Goal: Information Seeking & Learning: Learn about a topic

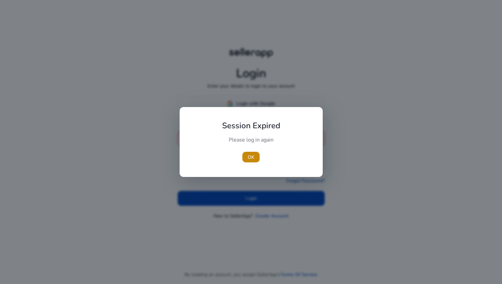
click at [252, 154] on span "OK" at bounding box center [251, 157] width 7 height 7
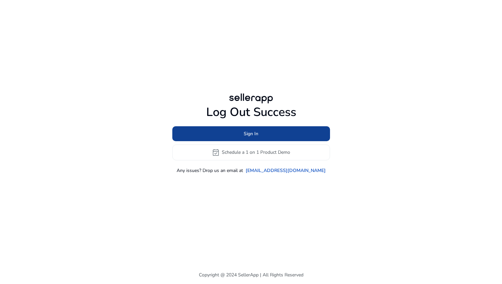
click at [248, 134] on span "Sign In" at bounding box center [251, 133] width 15 height 7
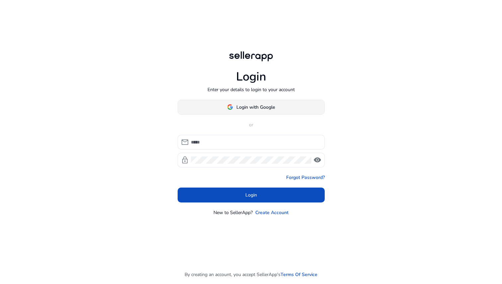
click at [253, 109] on span "Login with Google" at bounding box center [255, 107] width 38 height 7
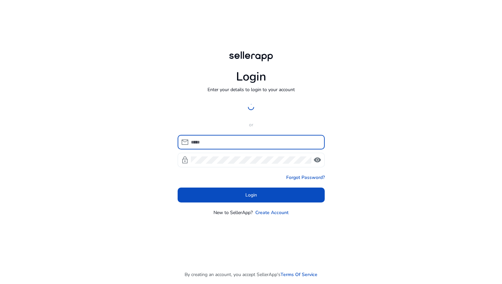
type input "**********"
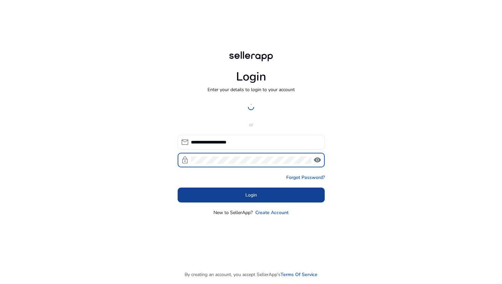
click at [261, 194] on span at bounding box center [251, 195] width 147 height 16
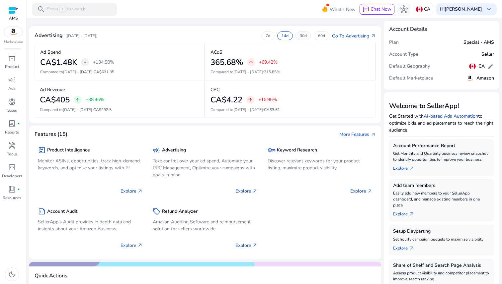
click at [300, 36] on p "30d" at bounding box center [303, 35] width 7 height 5
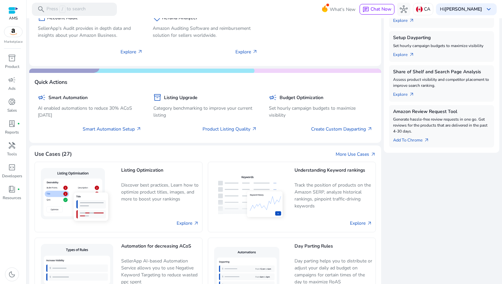
scroll to position [194, 0]
click at [11, 108] on p "Sales" at bounding box center [12, 111] width 10 height 6
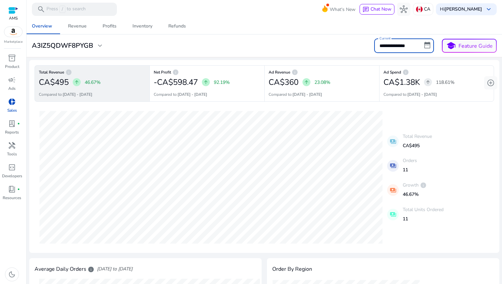
click at [398, 47] on input "**********" at bounding box center [404, 45] width 60 height 15
select select "*"
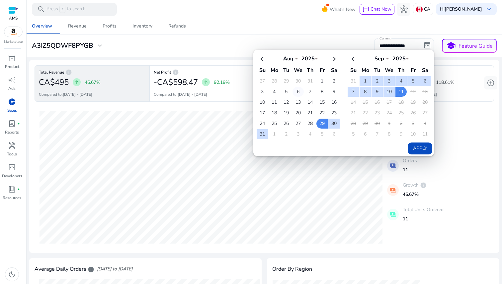
click at [295, 92] on td "6" at bounding box center [297, 92] width 11 height 10
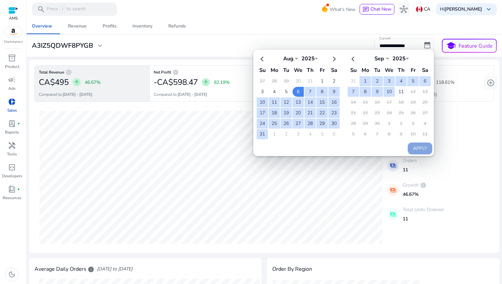
click at [400, 92] on td "11" at bounding box center [400, 92] width 11 height 10
click at [417, 148] on button "Apply" at bounding box center [420, 149] width 25 height 12
type input "**********"
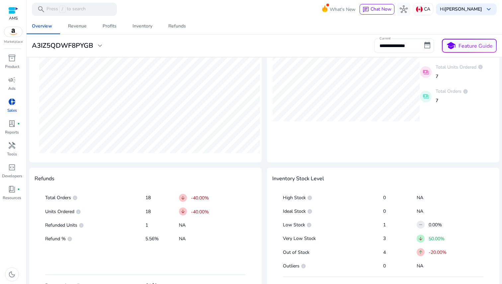
scroll to position [278, 0]
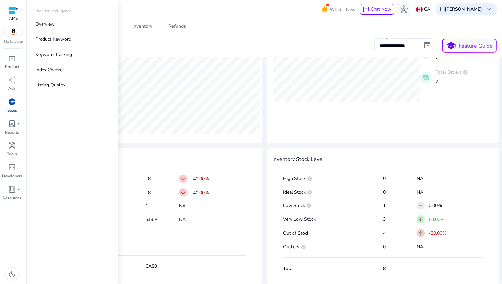
click at [15, 13] on div at bounding box center [13, 11] width 10 height 8
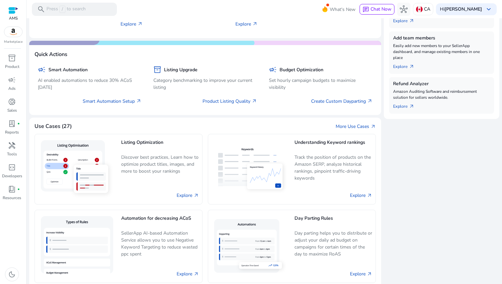
scroll to position [305, 0]
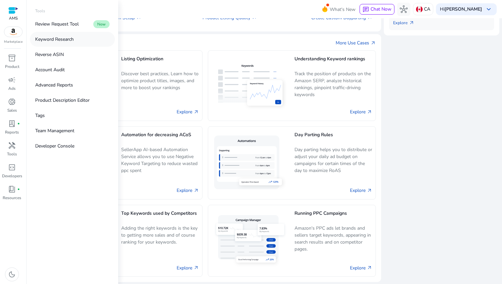
click at [67, 43] on link "Keyword Research" at bounding box center [72, 39] width 85 height 15
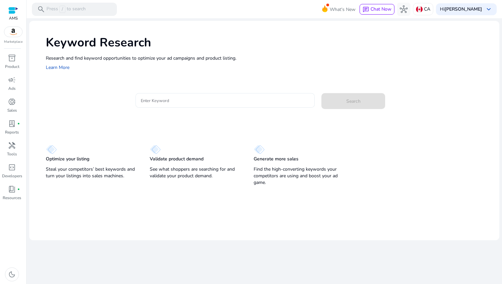
click at [166, 103] on input "Enter Keyword" at bounding box center [225, 100] width 169 height 7
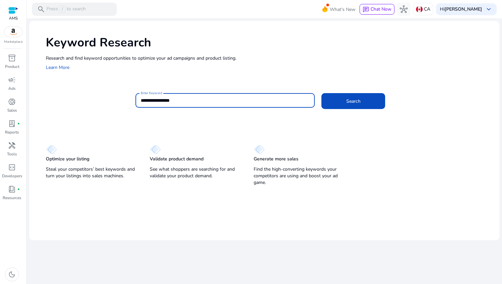
type input "**********"
click at [321, 93] on button "Search" at bounding box center [353, 101] width 64 height 16
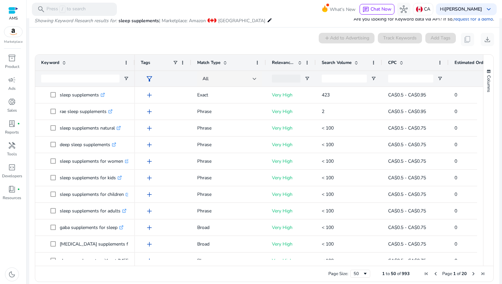
scroll to position [0, 107]
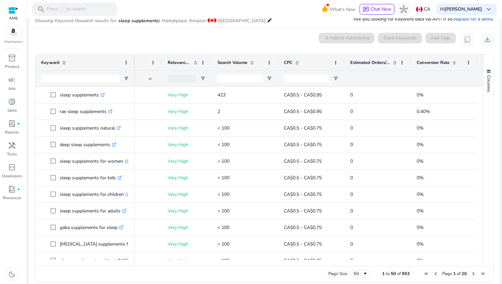
click at [392, 62] on span at bounding box center [394, 62] width 5 height 5
click at [393, 63] on span at bounding box center [394, 62] width 5 height 5
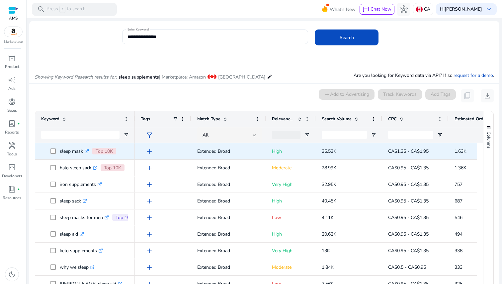
click at [87, 151] on icon ".st0{fill:#2c8af8}" at bounding box center [87, 151] width 4 height 4
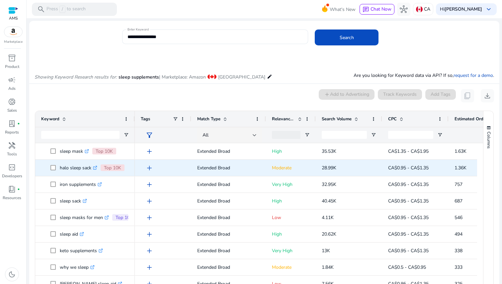
click at [97, 168] on icon ".st0{fill:#2c8af8}" at bounding box center [95, 168] width 4 height 4
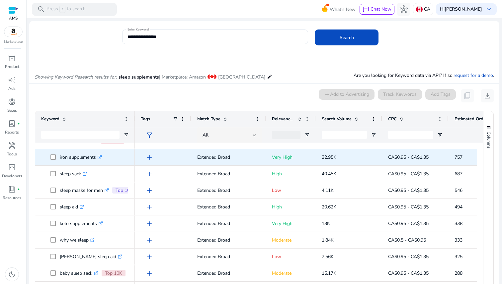
click at [100, 158] on icon ".st0{fill:#2c8af8}" at bounding box center [100, 157] width 4 height 4
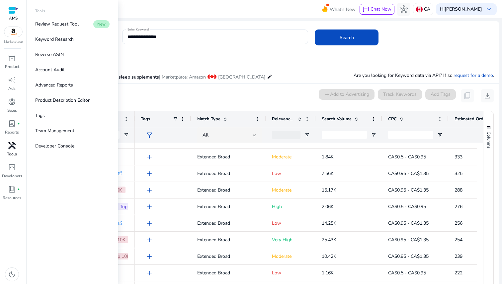
click at [10, 153] on p "Tools" at bounding box center [12, 154] width 10 height 6
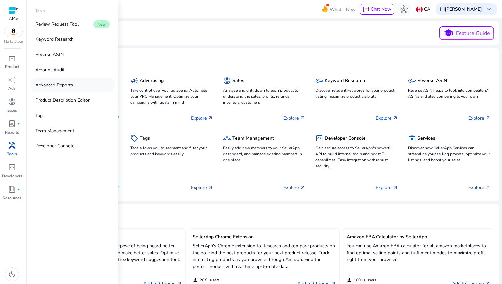
click at [68, 85] on p "Advanced Reports" at bounding box center [54, 85] width 38 height 7
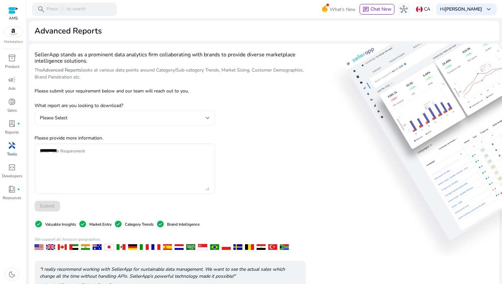
click at [188, 117] on div "Please Select" at bounding box center [123, 117] width 166 height 7
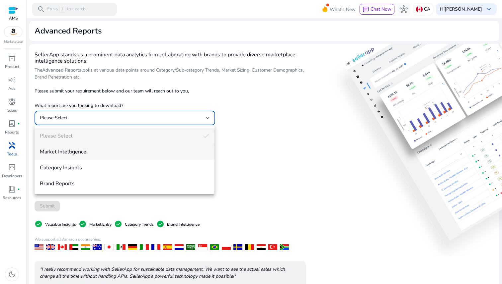
click at [166, 149] on span "Market Intelligence" at bounding box center [124, 151] width 169 height 7
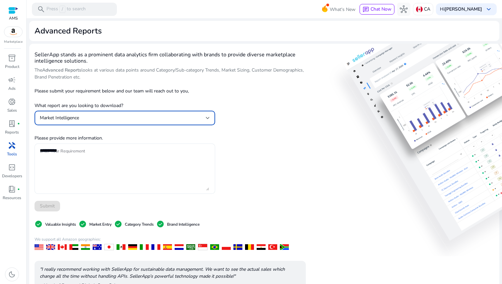
click at [135, 159] on textarea "Enter Your Requirement" at bounding box center [124, 169] width 169 height 44
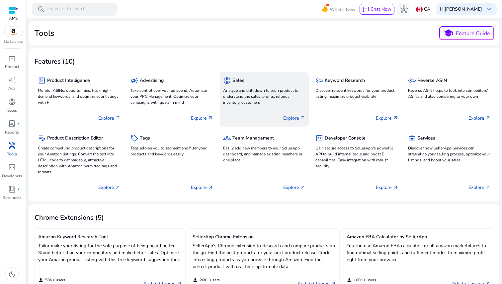
click at [253, 98] on p "Analyze and drill down to each product to understand the sales, profits, refund…" at bounding box center [264, 97] width 83 height 18
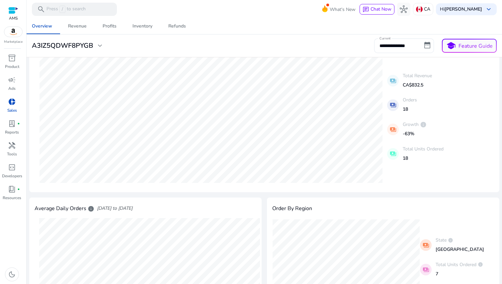
scroll to position [157, 0]
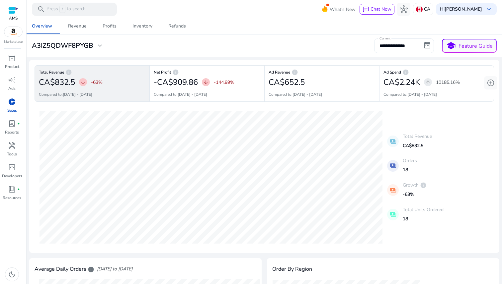
click at [399, 46] on input "**********" at bounding box center [404, 45] width 60 height 15
select select "*"
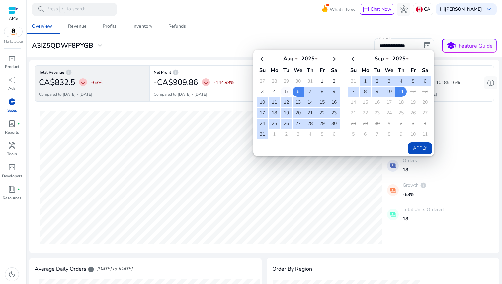
click at [280, 91] on td "5" at bounding box center [285, 92] width 11 height 10
click at [413, 93] on td "12" at bounding box center [412, 92] width 11 height 10
click at [400, 93] on td "11" at bounding box center [400, 92] width 11 height 10
click at [413, 152] on button "Apply" at bounding box center [420, 149] width 25 height 12
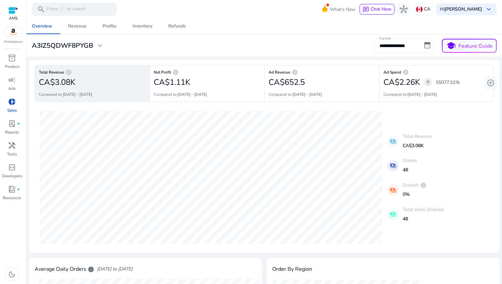
click at [382, 49] on input "**********" at bounding box center [404, 45] width 60 height 15
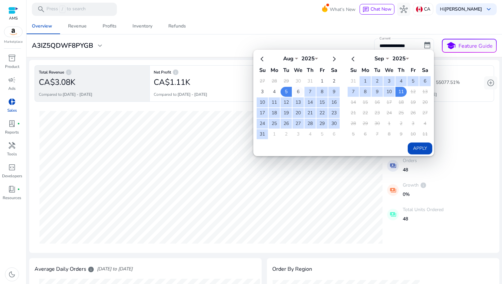
click at [296, 91] on td "6" at bounding box center [297, 92] width 11 height 10
click at [400, 92] on td "11" at bounding box center [400, 92] width 11 height 10
click at [421, 149] on button "Apply" at bounding box center [420, 149] width 25 height 12
type input "**********"
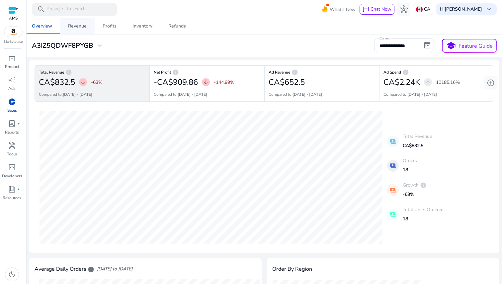
click at [72, 26] on div "Revenue" at bounding box center [77, 26] width 19 height 5
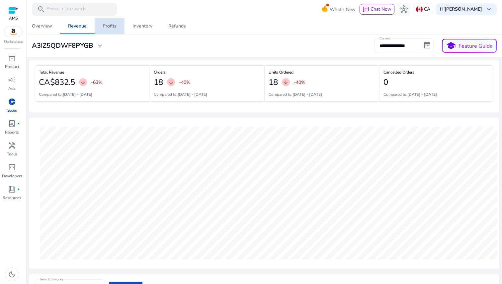
click at [112, 26] on div "Profits" at bounding box center [110, 26] width 14 height 5
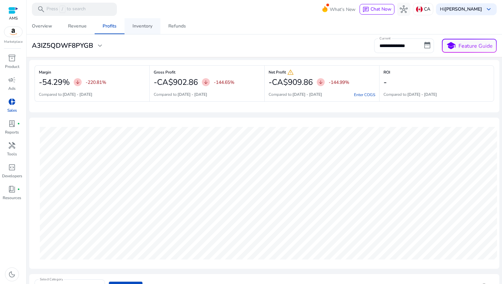
click at [141, 30] on span "Inventory" at bounding box center [142, 26] width 20 height 16
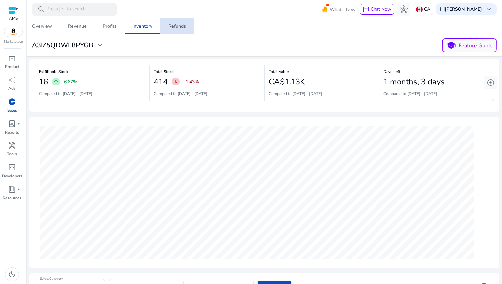
click at [181, 25] on div "Refunds" at bounding box center [177, 26] width 18 height 5
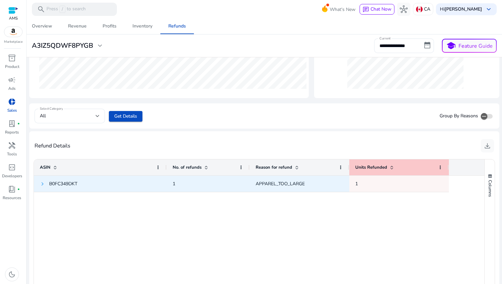
click at [42, 184] on span at bounding box center [42, 184] width 5 height 5
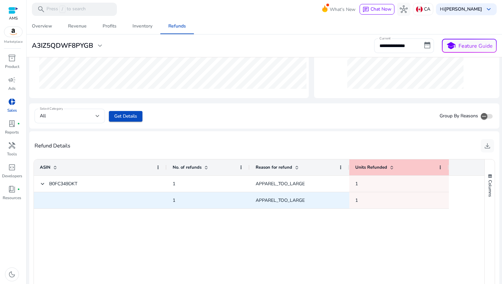
click at [258, 203] on span "APPAREL_TOO_LARGE" at bounding box center [280, 200] width 49 height 6
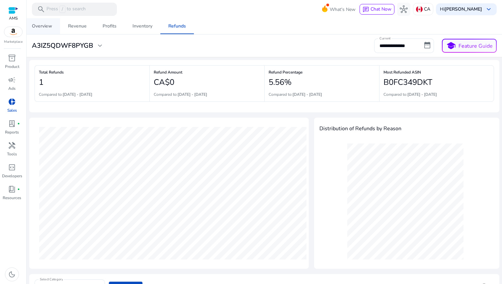
click at [43, 28] on div "Overview" at bounding box center [42, 26] width 20 height 5
